Goal: Transaction & Acquisition: Purchase product/service

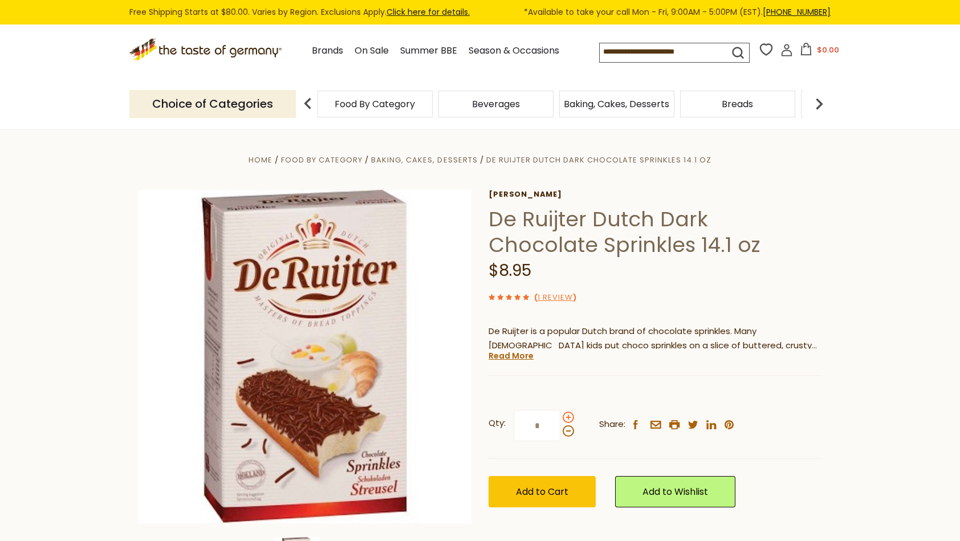
click at [564, 415] on span at bounding box center [568, 416] width 11 height 11
click at [560, 415] on input "*" at bounding box center [536, 425] width 47 height 31
click at [564, 415] on span at bounding box center [568, 416] width 11 height 11
click at [560, 415] on input "*" at bounding box center [536, 425] width 47 height 31
click at [564, 431] on span at bounding box center [568, 430] width 11 height 11
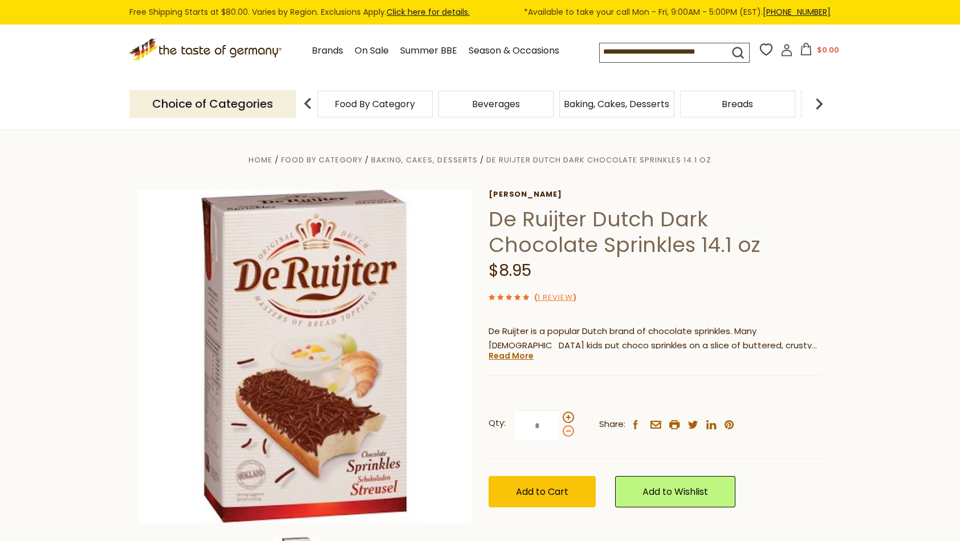
click at [560, 431] on input "*" at bounding box center [536, 425] width 47 height 31
click at [564, 431] on span at bounding box center [568, 430] width 11 height 11
click at [560, 431] on input "*" at bounding box center [536, 425] width 47 height 31
click at [569, 419] on span at bounding box center [568, 416] width 11 height 11
click at [560, 419] on input "*" at bounding box center [536, 425] width 47 height 31
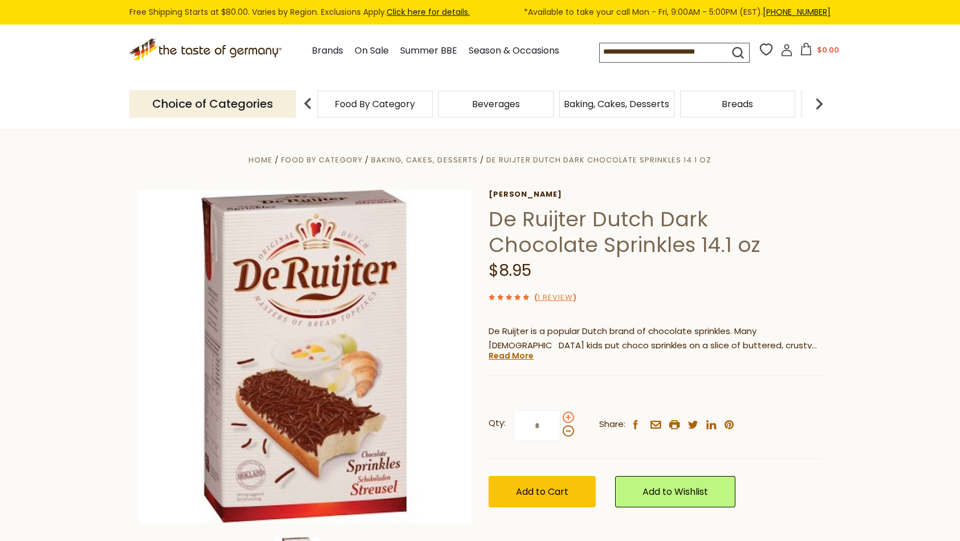
type input "*"
click at [535, 488] on span "Add to Cart" at bounding box center [542, 491] width 52 height 13
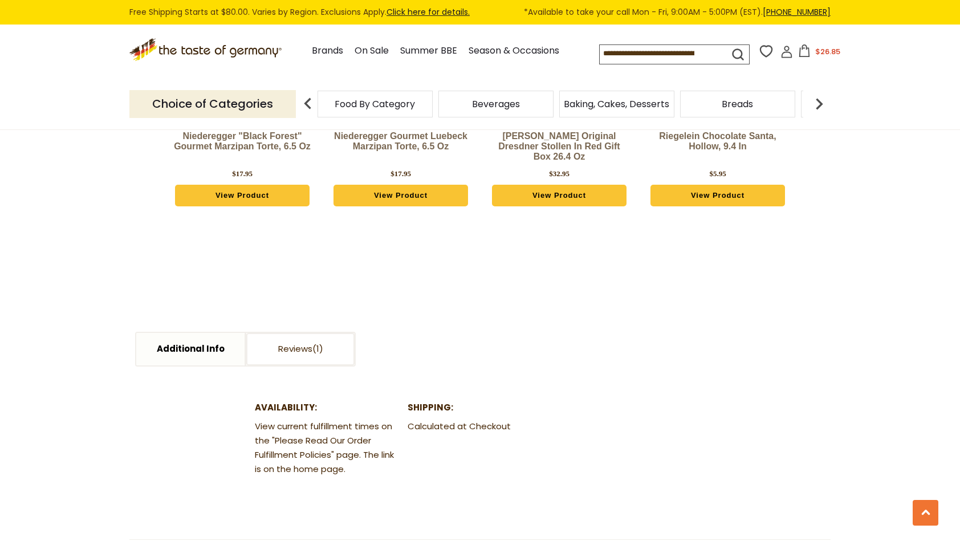
scroll to position [855, 0]
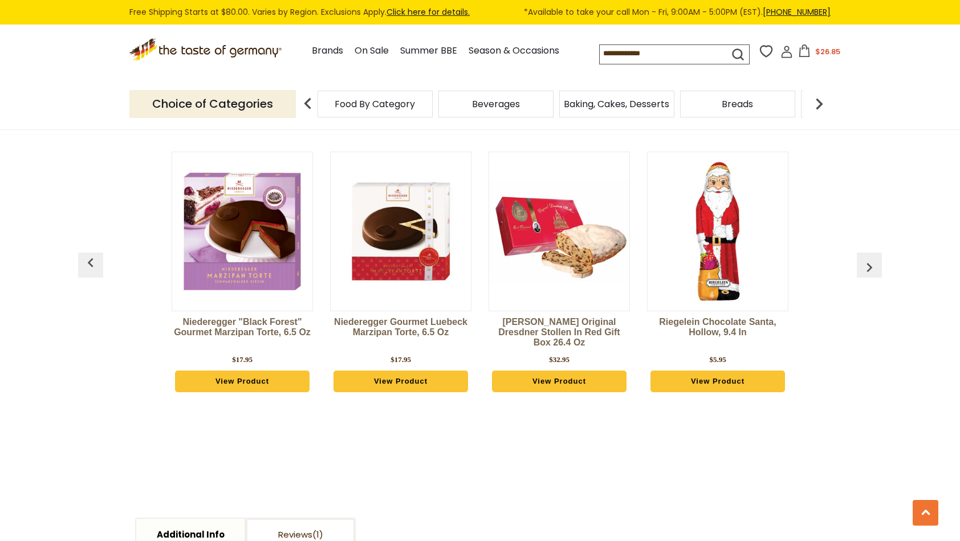
click at [390, 235] on img at bounding box center [401, 231] width 140 height 140
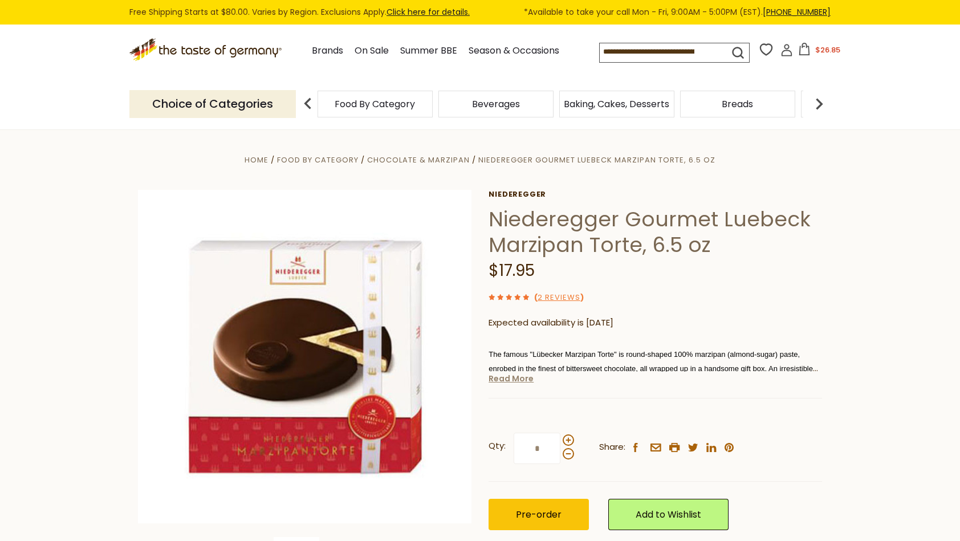
click at [510, 379] on link "Read More" at bounding box center [510, 378] width 45 height 11
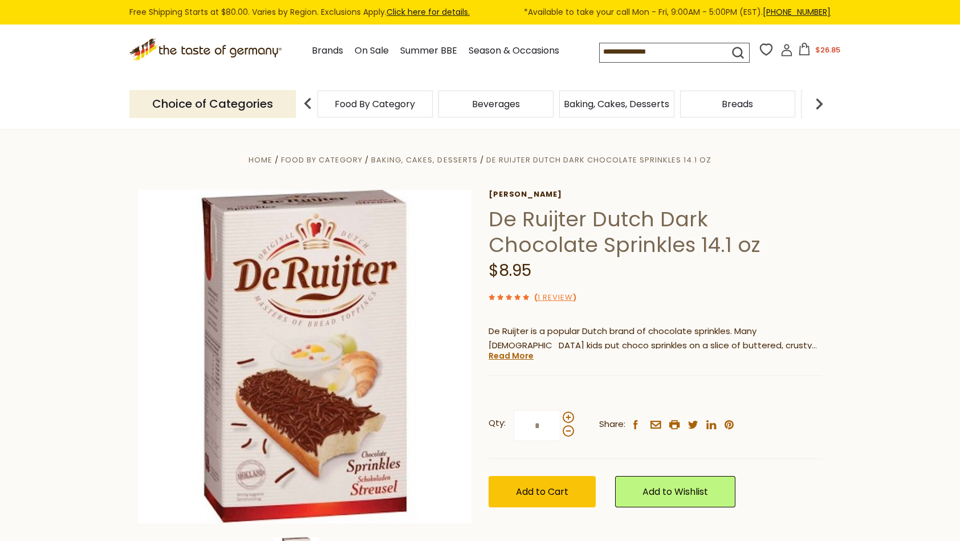
click at [626, 55] on input at bounding box center [654, 51] width 109 height 16
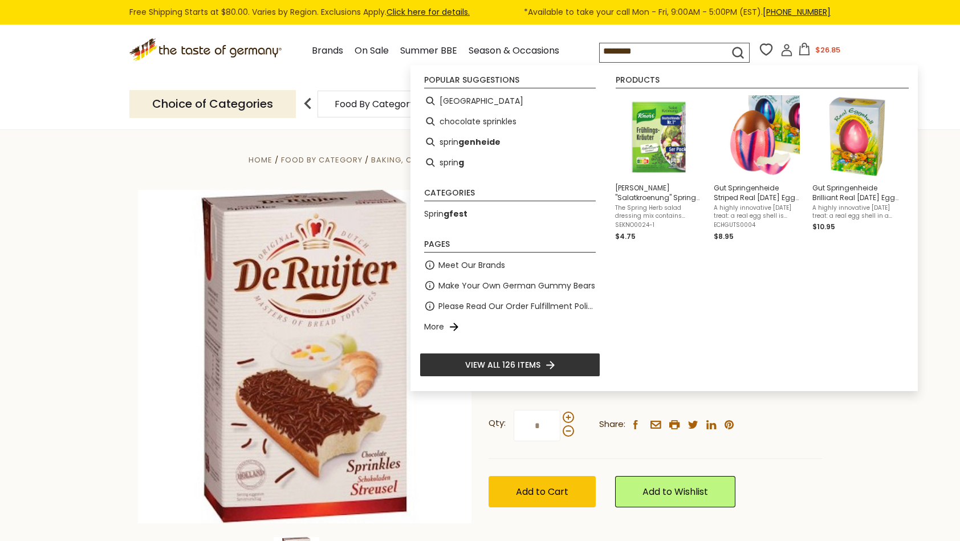
type input "*********"
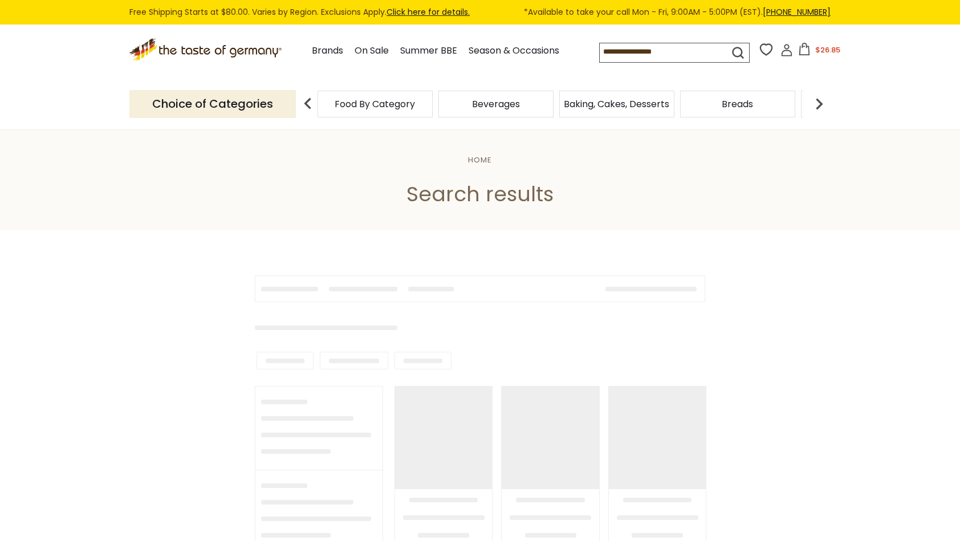
type input "*********"
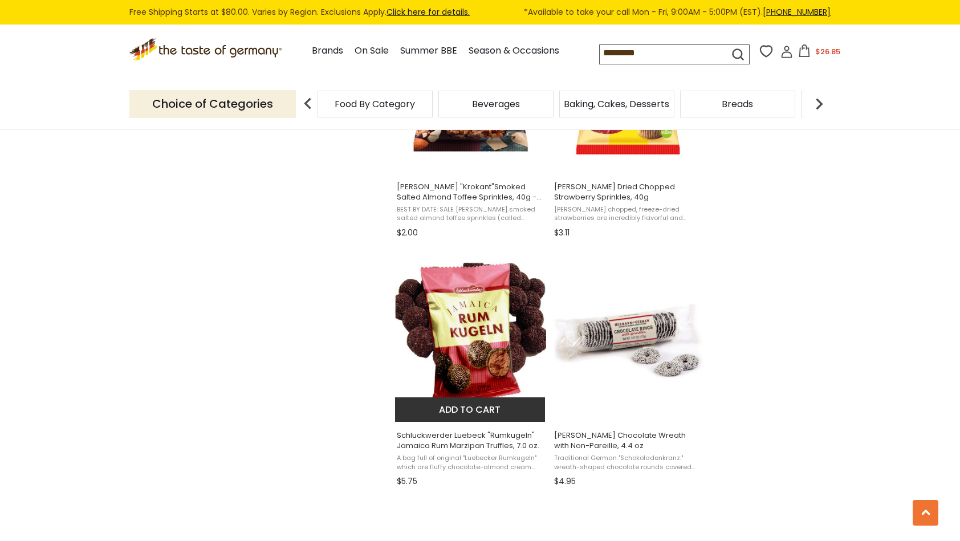
scroll to position [1140, 0]
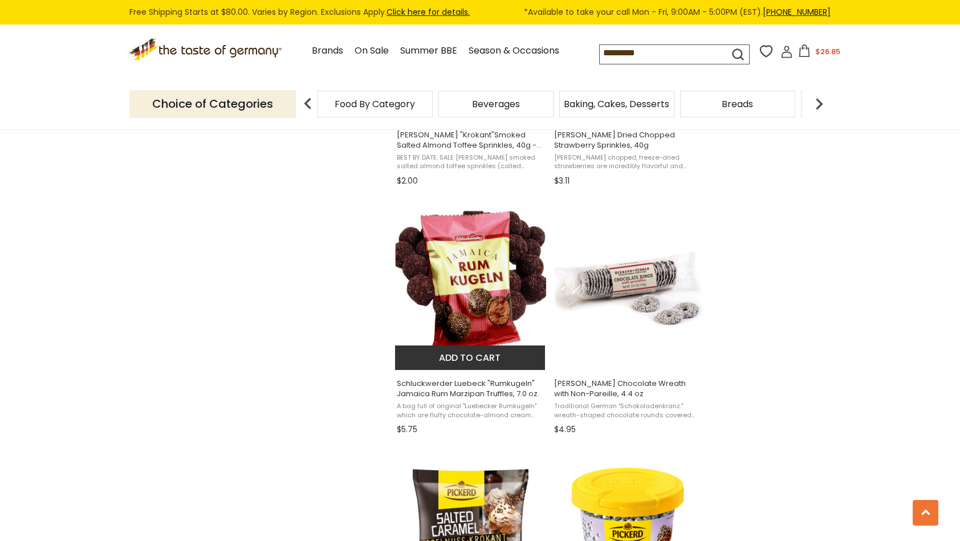
click at [481, 295] on img "Schluckwerder Luebeck" at bounding box center [470, 284] width 151 height 151
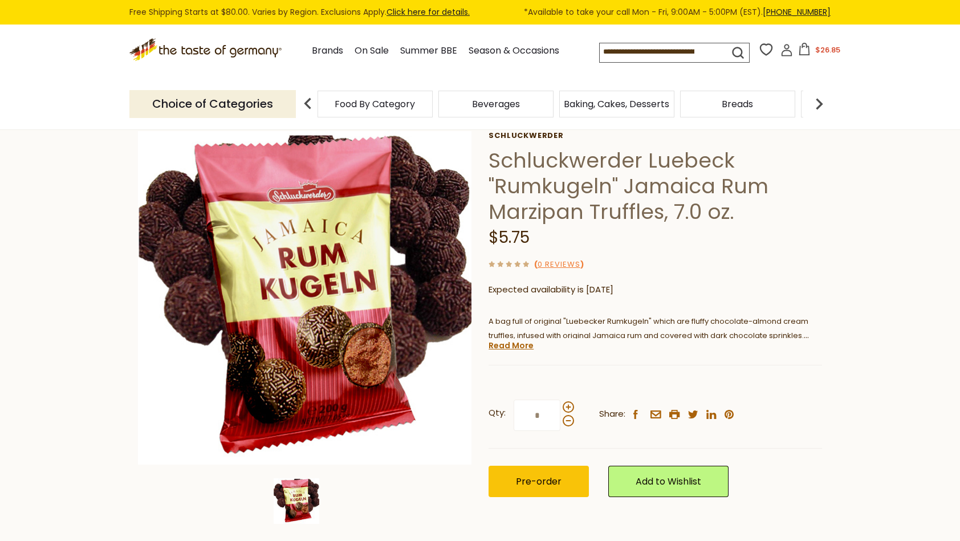
scroll to position [114, 0]
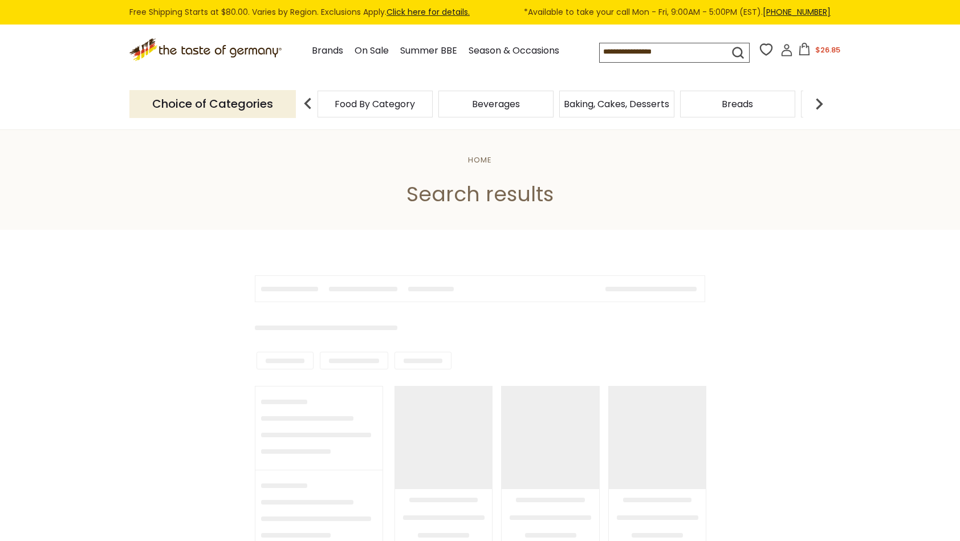
type input "*********"
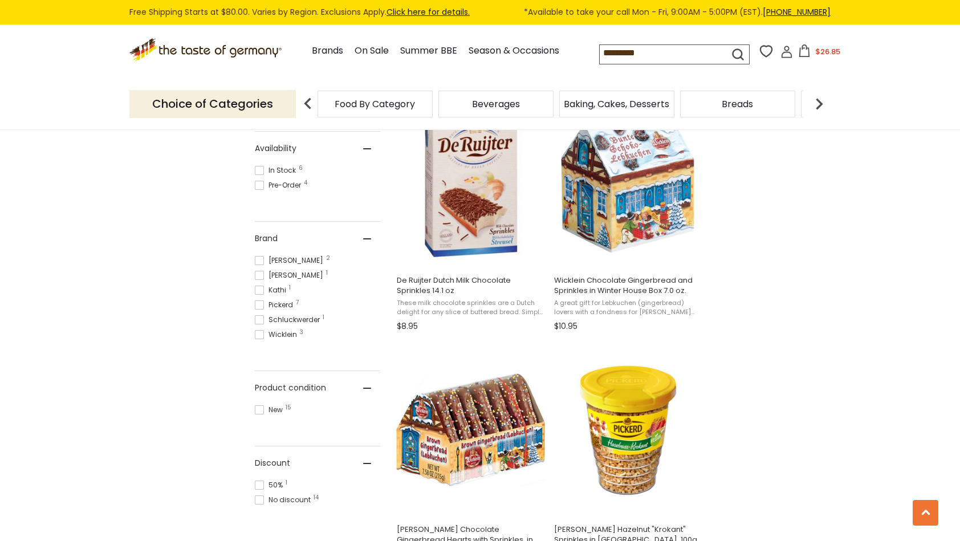
scroll to position [399, 0]
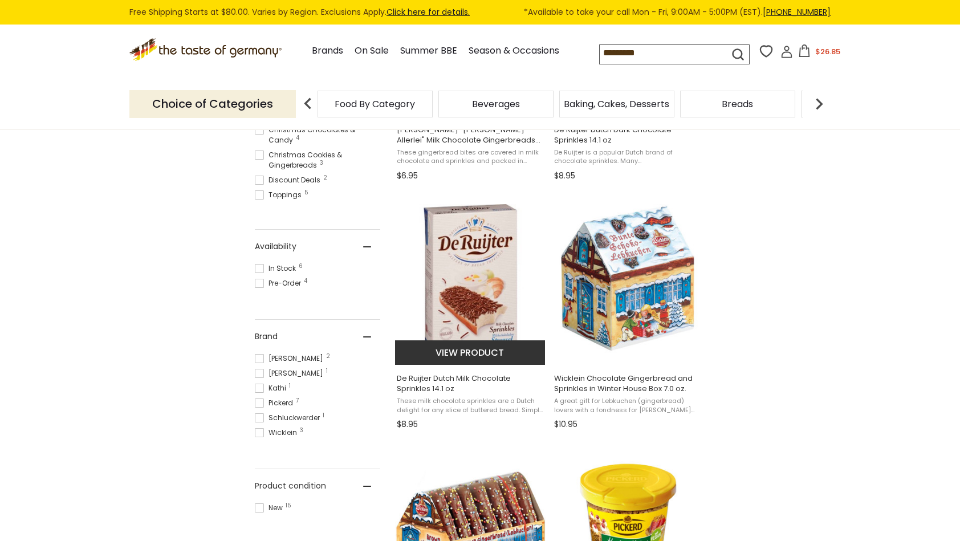
click at [489, 264] on img "De Ruijter Dutch Milk Chocolate Sprinkles 14.1 oz" at bounding box center [470, 279] width 151 height 151
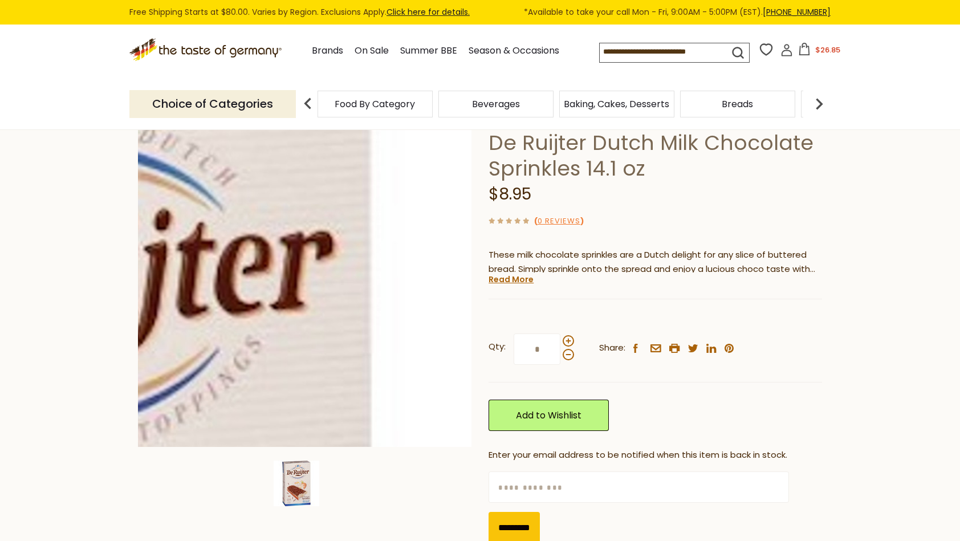
scroll to position [114, 0]
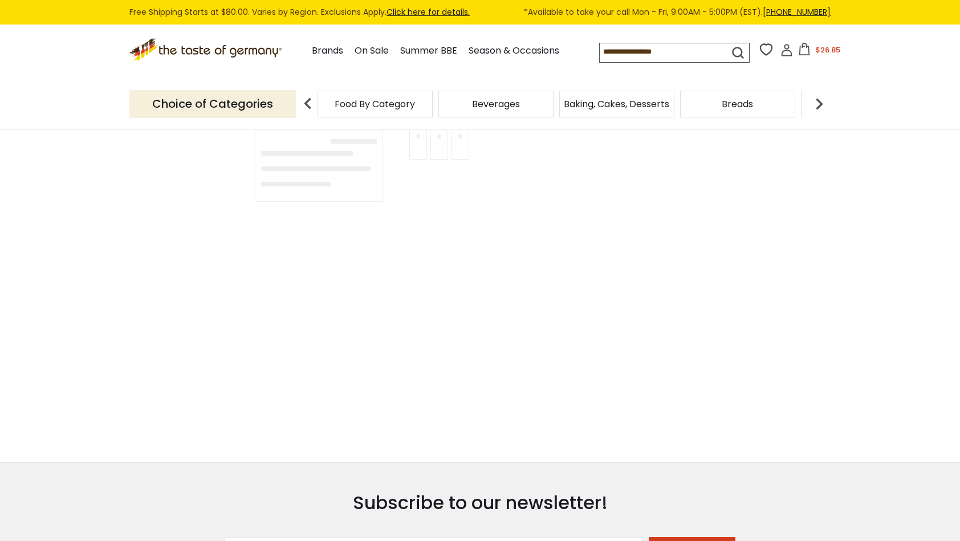
type input "*********"
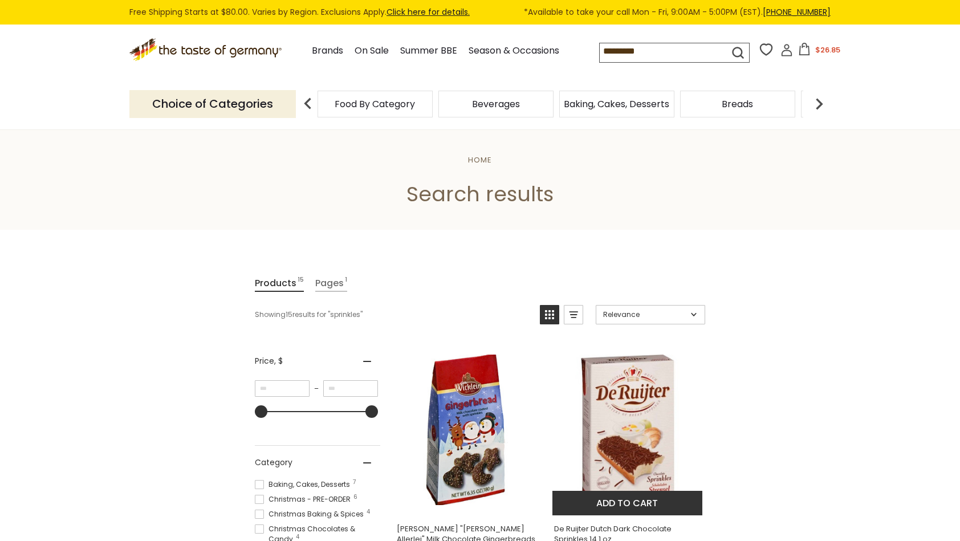
click at [620, 387] on img "De Ruijter Dutch Dark Chocolate Sprinkles 14.1 oz" at bounding box center [627, 429] width 151 height 151
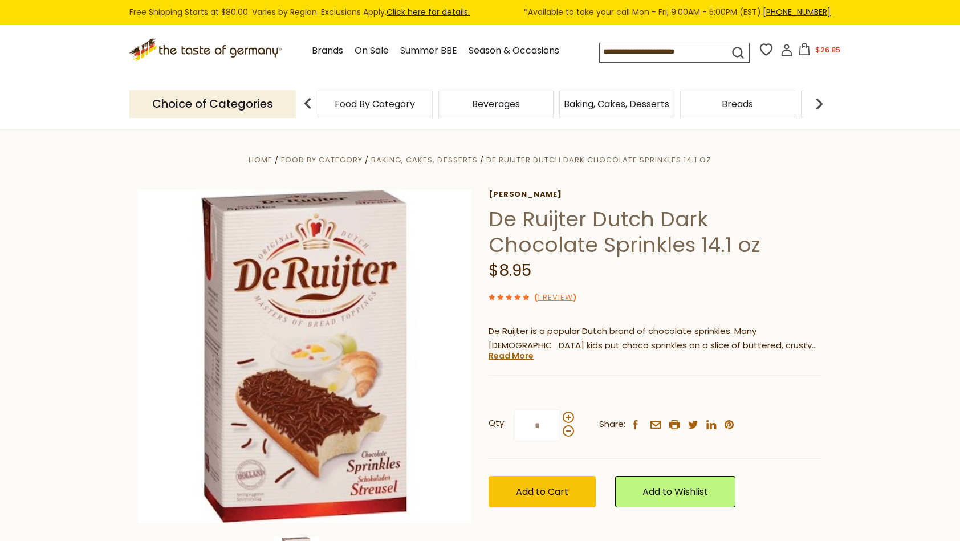
click at [805, 54] on icon at bounding box center [804, 49] width 13 height 13
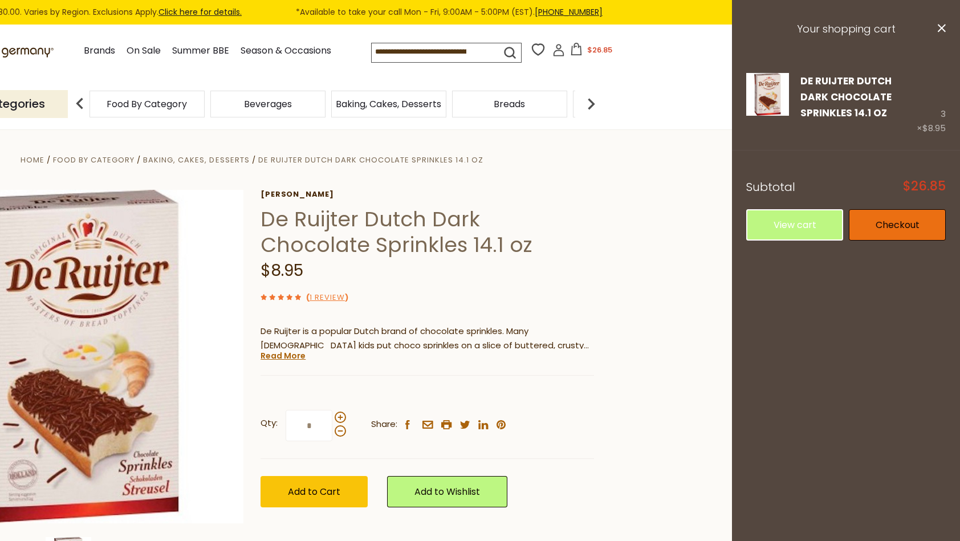
click at [886, 225] on link "Checkout" at bounding box center [897, 224] width 97 height 31
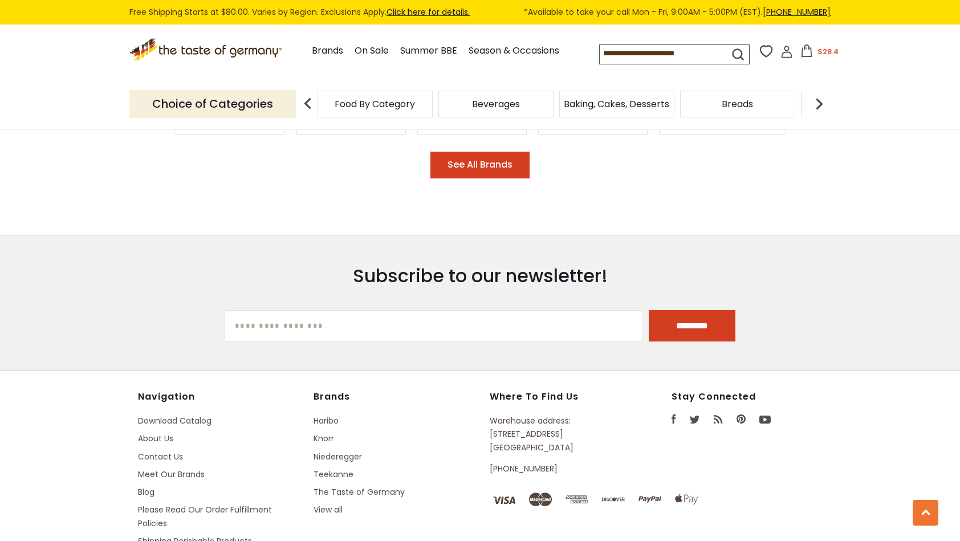
scroll to position [2109, 0]
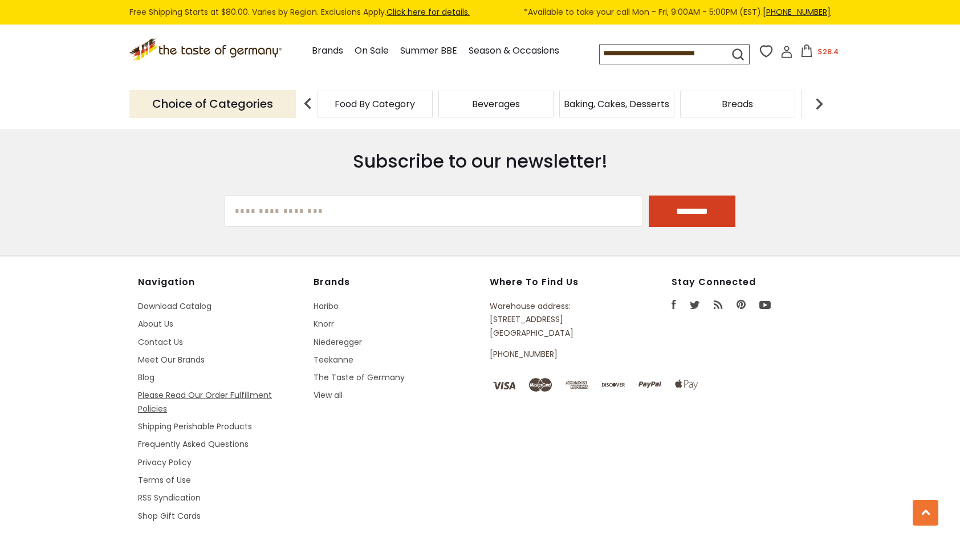
click at [247, 389] on link "Please Read Our Order Fulfillment Policies" at bounding box center [205, 401] width 134 height 25
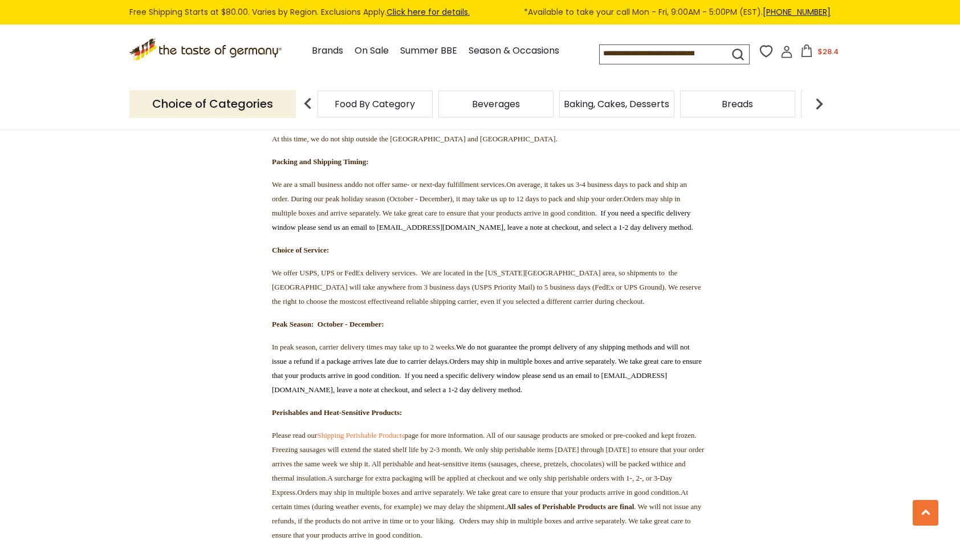
scroll to position [1368, 0]
